Goal: Task Accomplishment & Management: Manage account settings

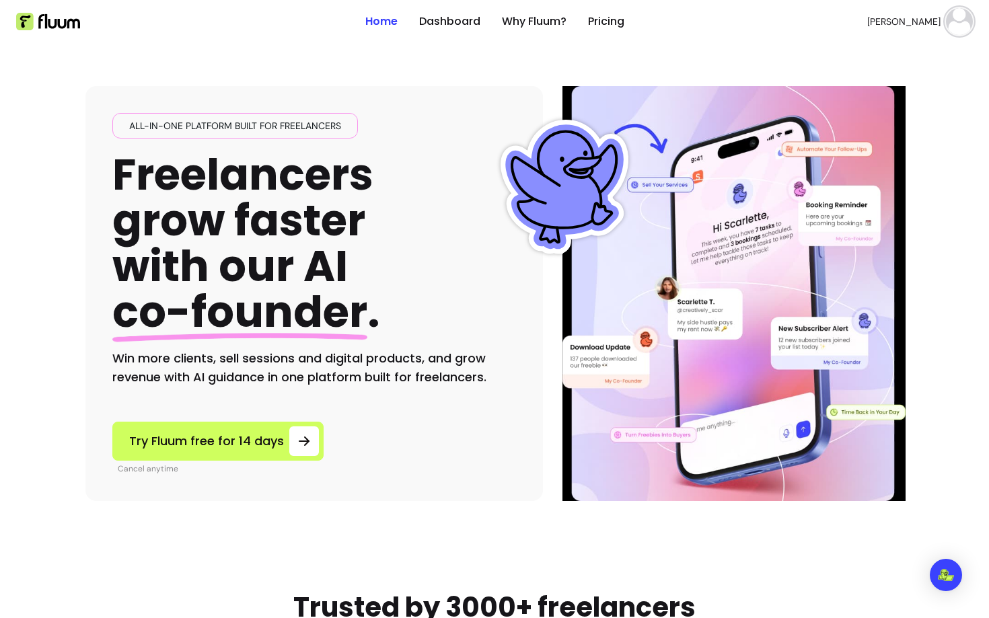
click at [957, 25] on img at bounding box center [959, 21] width 27 height 27
click at [455, 22] on link "Dashboard" at bounding box center [449, 21] width 61 height 16
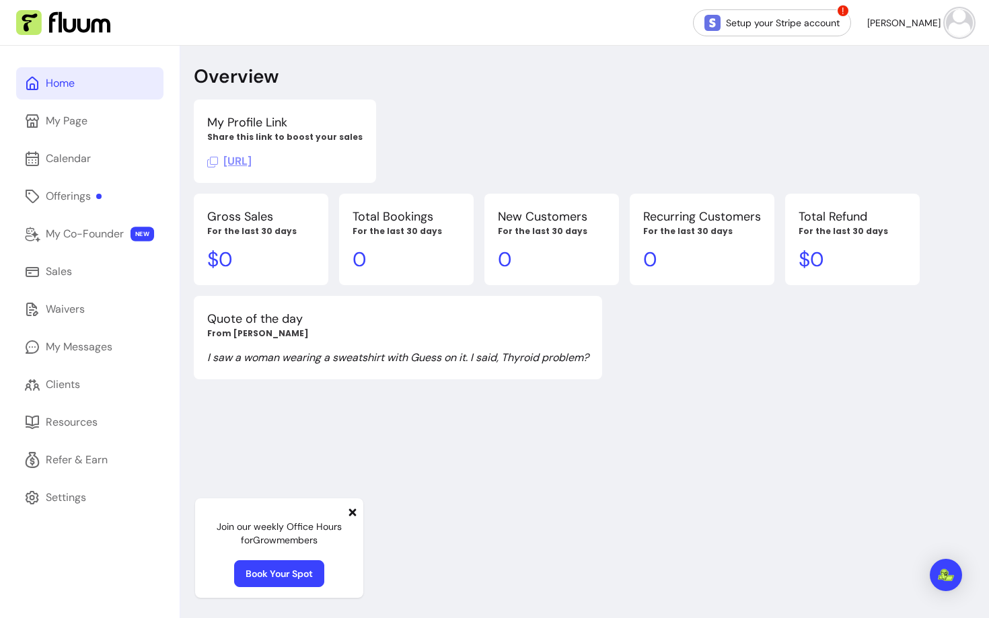
click at [252, 161] on span "[URL]" at bounding box center [229, 161] width 44 height 14
click at [54, 194] on div "Offerings" at bounding box center [74, 196] width 56 height 16
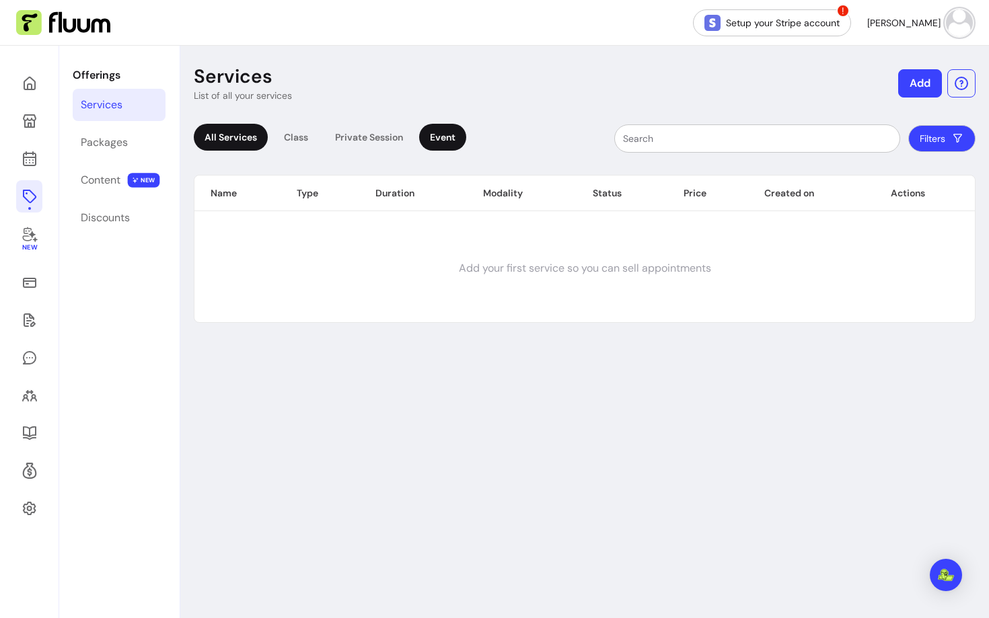
click at [435, 138] on div "Event" at bounding box center [442, 137] width 47 height 27
click at [89, 157] on link "Packages" at bounding box center [119, 142] width 93 height 32
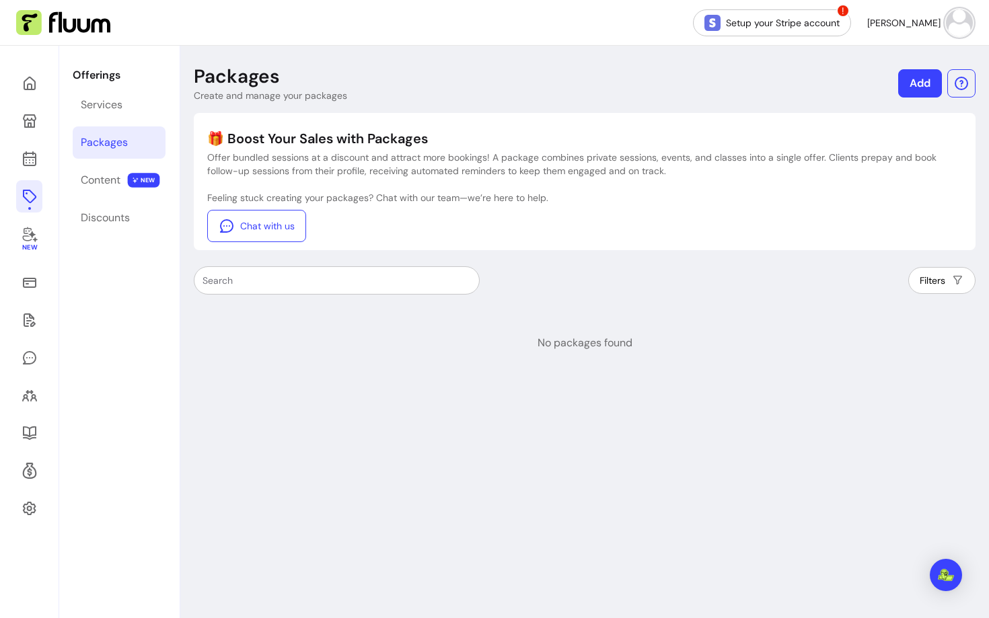
click at [925, 82] on link "Add" at bounding box center [920, 83] width 44 height 28
